Goal: Task Accomplishment & Management: Manage account settings

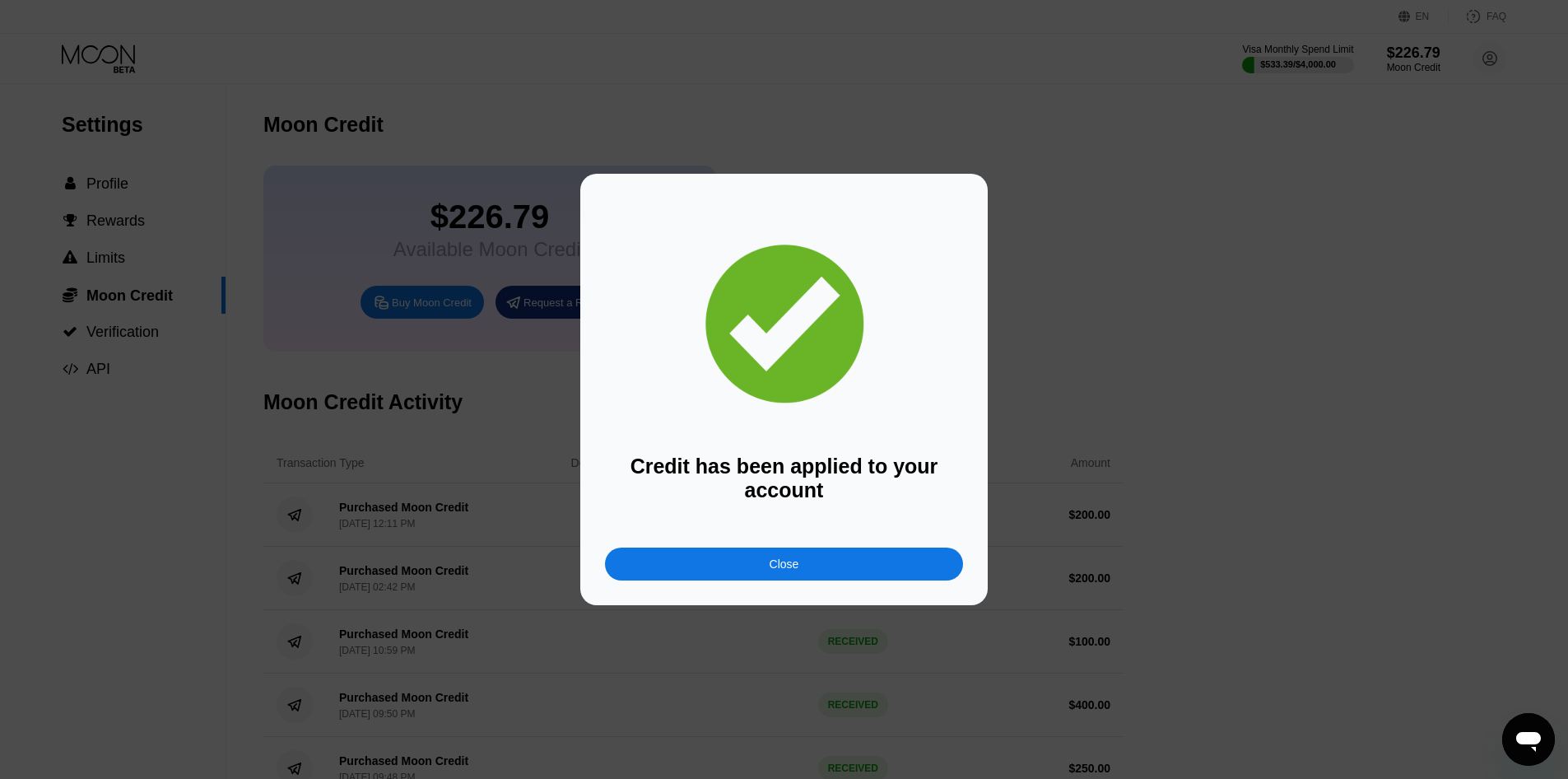
click at [721, 560] on div "Close" at bounding box center [784, 564] width 358 height 33
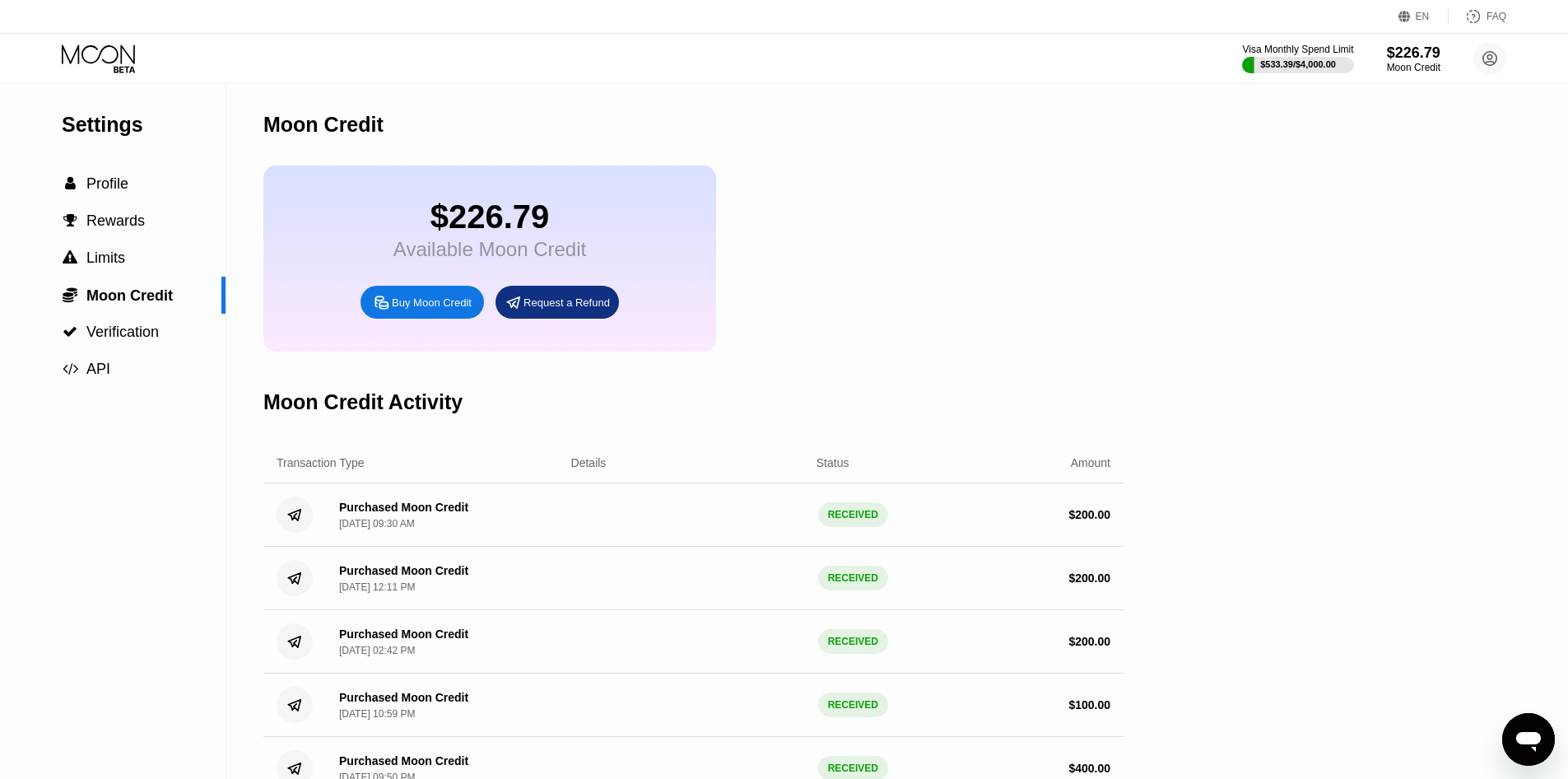
click at [511, 79] on div "Visa Monthly Spend Limit $533.39 / $4,000.00 $226.79 Moon Credit [PERSON_NAME] …" at bounding box center [784, 58] width 1568 height 49
click at [511, 84] on div "Moon Credit" at bounding box center [694, 124] width 860 height 82
click at [110, 62] on icon at bounding box center [99, 53] width 73 height 19
click at [266, 235] on div "$159.90 Available Moon Credit Buy Moon Credit Request a Refund" at bounding box center [489, 259] width 453 height 187
